Goal: Entertainment & Leisure: Consume media (video, audio)

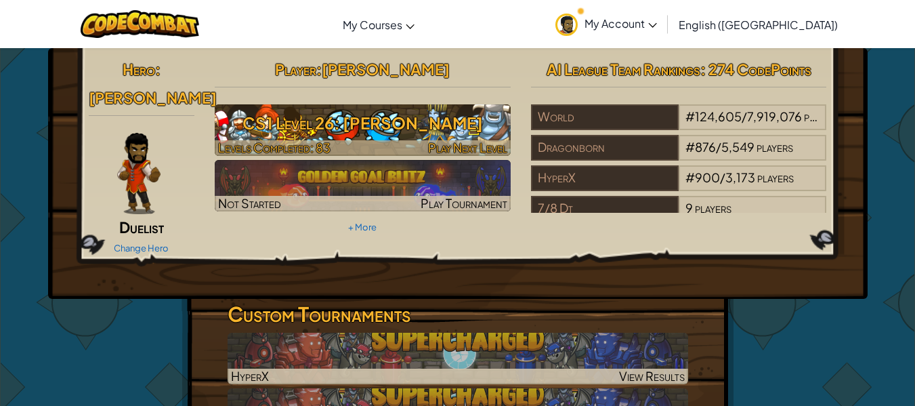
click at [393, 118] on h3 "CS1 Level 26: [PERSON_NAME]" at bounding box center [363, 123] width 296 height 30
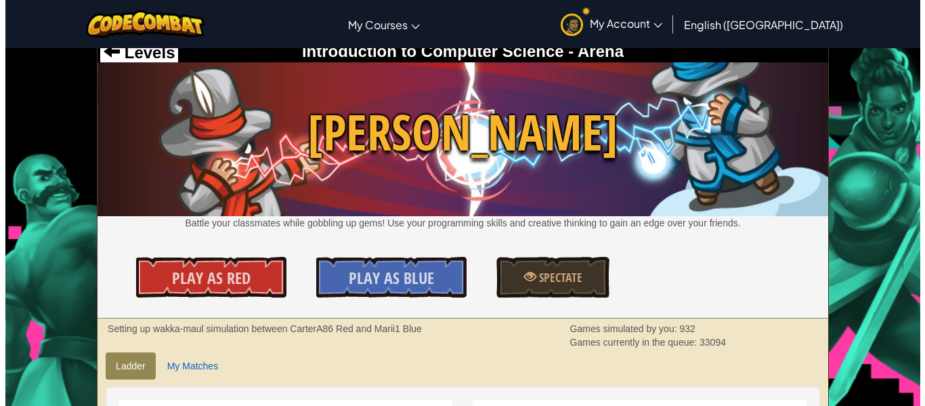
scroll to position [14, 0]
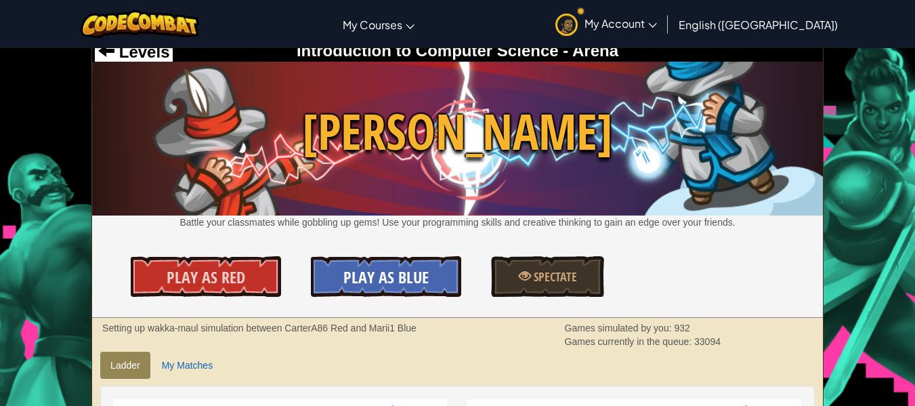
click at [356, 270] on span "Play As Blue" at bounding box center [385, 277] width 85 height 22
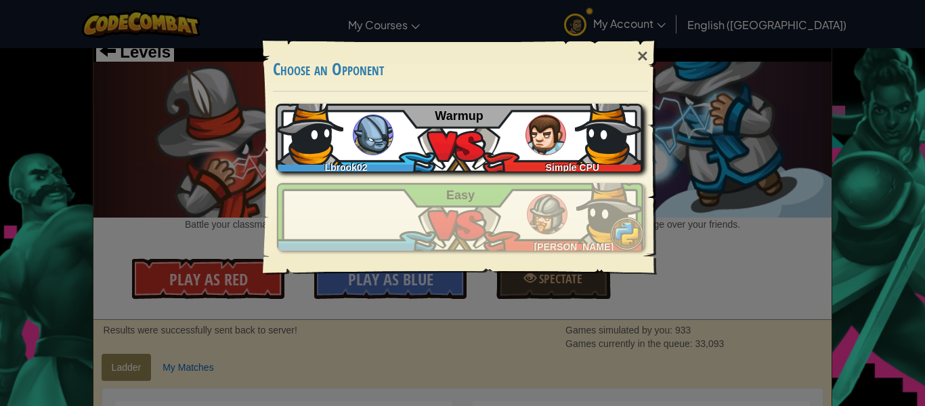
click at [571, 118] on div "Lbrook02 Simple CPU Warmup" at bounding box center [459, 138] width 367 height 68
